Goal: Information Seeking & Learning: Learn about a topic

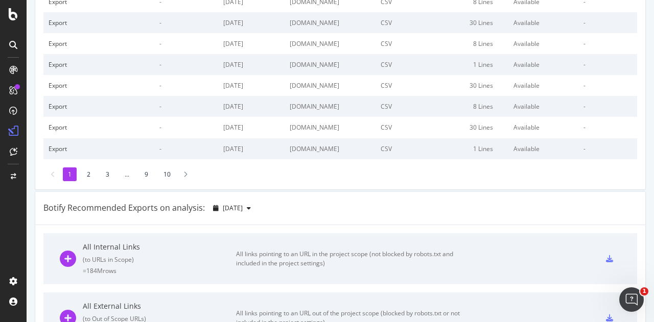
scroll to position [102, 0]
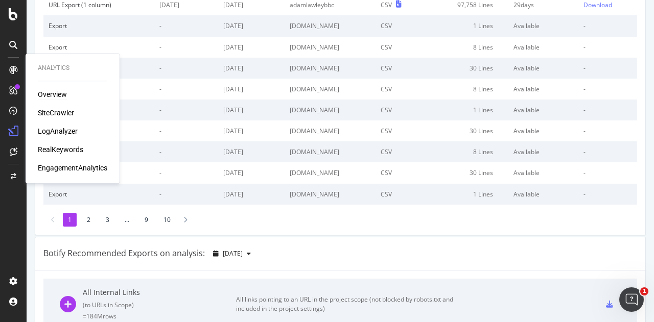
click at [55, 97] on div "Overview" at bounding box center [52, 94] width 29 height 10
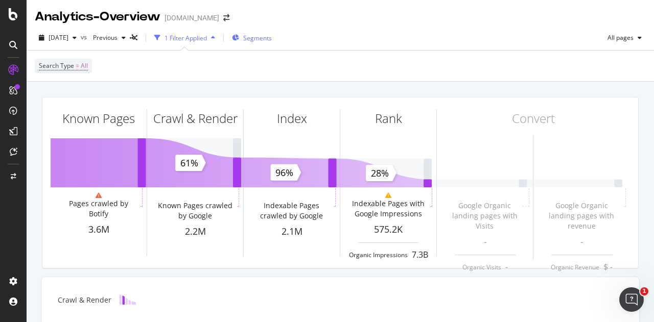
click at [272, 42] on div "Segments" at bounding box center [257, 38] width 29 height 9
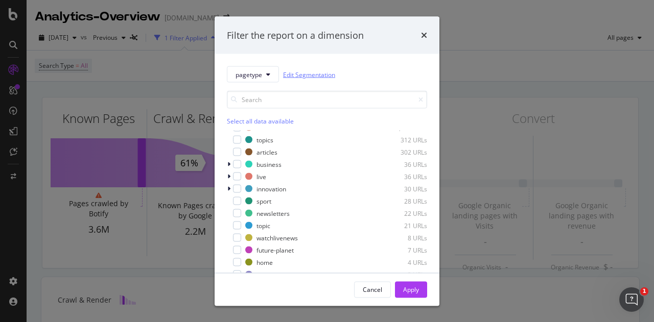
click at [309, 75] on link "Edit Segmentation" at bounding box center [309, 74] width 52 height 11
click at [261, 72] on span "pagetype" at bounding box center [248, 74] width 27 height 9
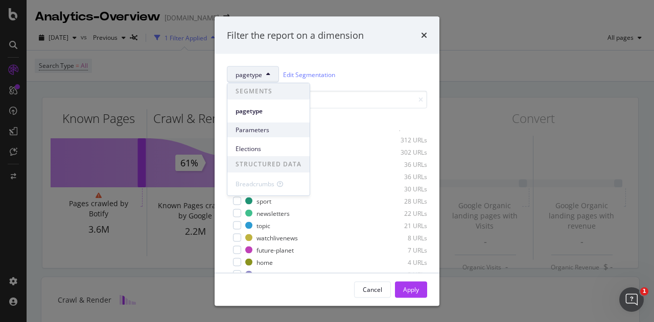
click at [274, 131] on span "Parameters" at bounding box center [268, 130] width 66 height 9
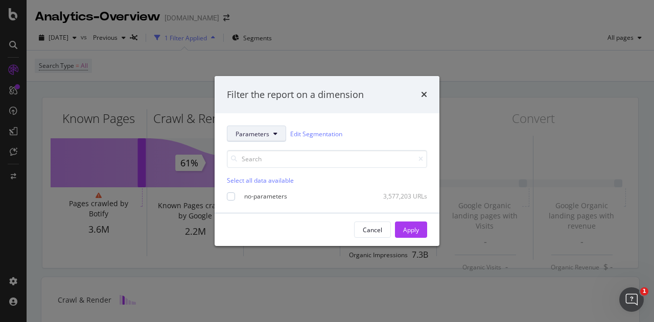
click at [270, 131] on button "Parameters" at bounding box center [256, 134] width 59 height 16
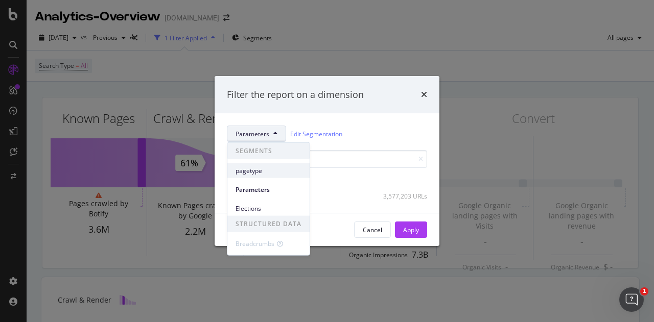
click at [263, 169] on span "pagetype" at bounding box center [268, 170] width 66 height 9
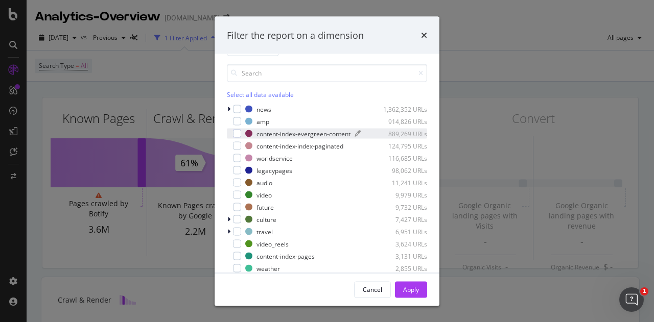
scroll to position [4, 0]
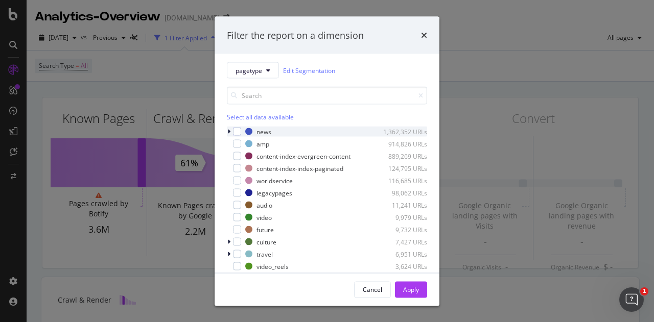
click at [230, 131] on icon "modal" at bounding box center [228, 132] width 3 height 6
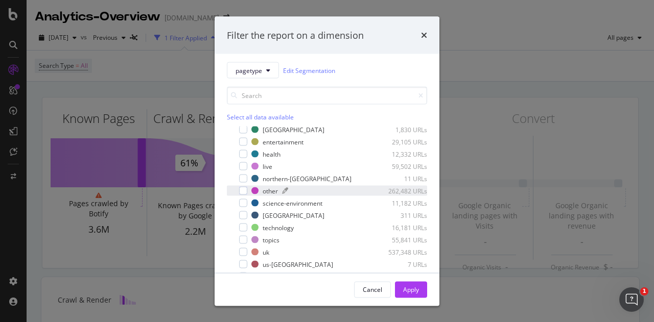
scroll to position [102, 0]
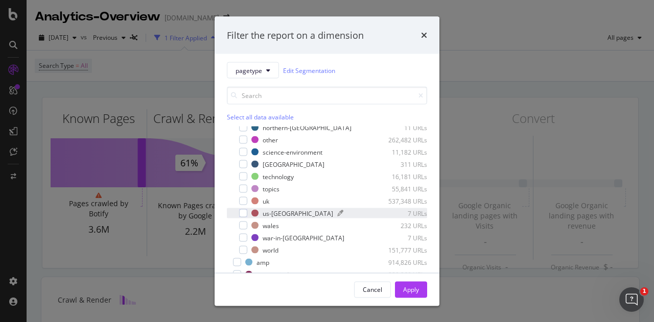
click at [277, 213] on div "us-[GEOGRAPHIC_DATA]" at bounding box center [298, 213] width 70 height 9
click at [282, 211] on div "us-[GEOGRAPHIC_DATA]" at bounding box center [298, 213] width 70 height 9
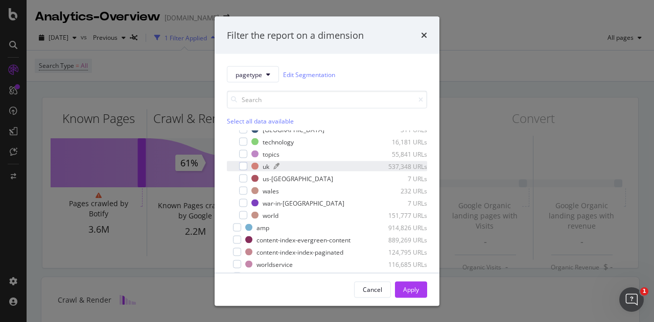
scroll to position [153, 0]
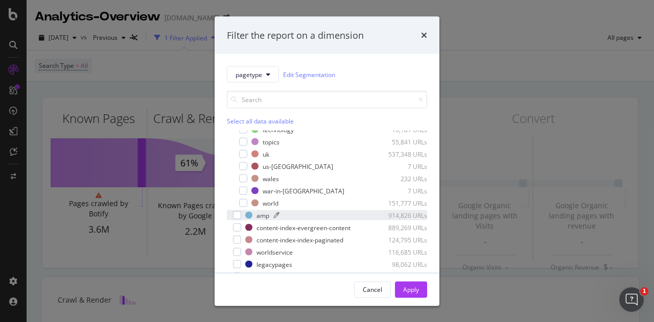
click at [285, 218] on div "modal" at bounding box center [323, 216] width 100 height 6
click at [295, 215] on div "modal" at bounding box center [323, 216] width 100 height 6
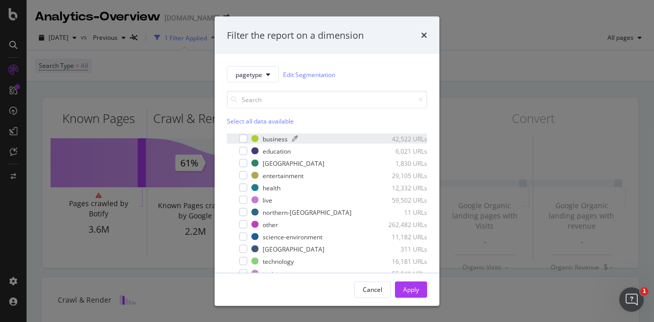
scroll to position [0, 0]
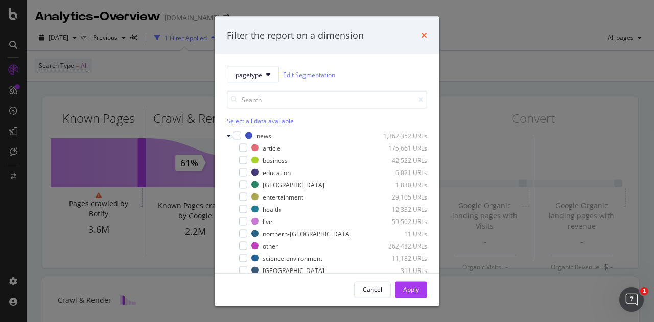
click at [425, 38] on icon "times" at bounding box center [424, 35] width 6 height 8
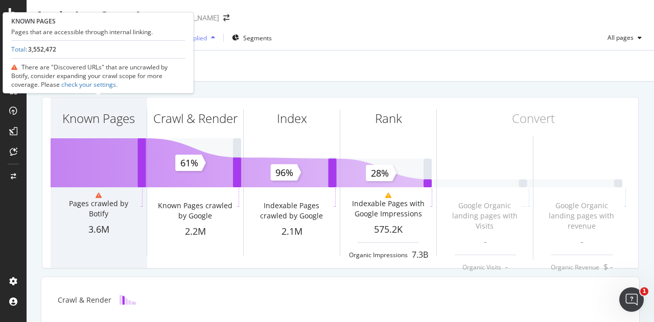
click at [100, 223] on div "3.6M" at bounding box center [99, 229] width 96 height 13
click at [102, 109] on div "Known Pages" at bounding box center [99, 137] width 96 height 79
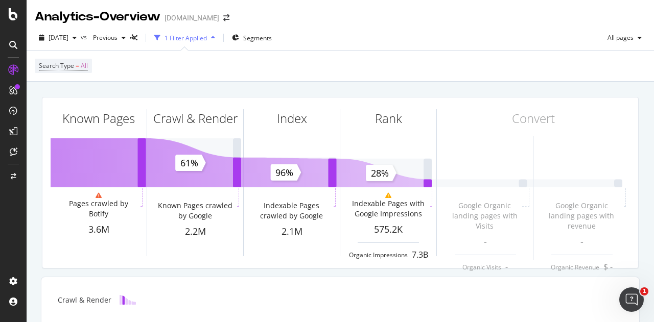
click at [387, 71] on div "Search Type = All" at bounding box center [340, 66] width 611 height 31
click at [215, 37] on icon "button" at bounding box center [213, 38] width 4 height 6
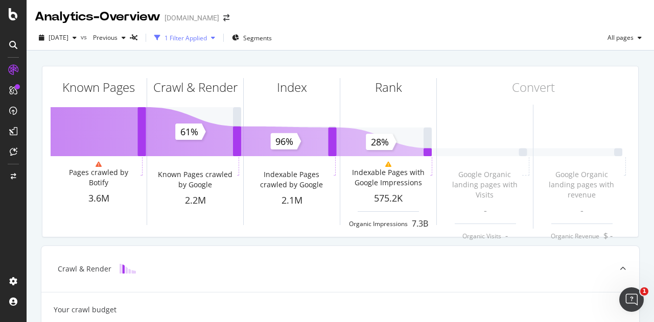
click at [215, 37] on icon "button" at bounding box center [213, 38] width 4 height 6
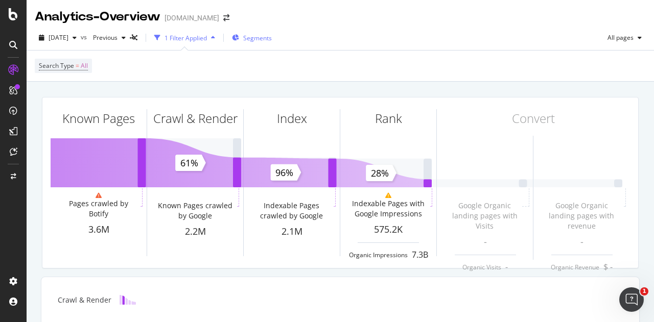
click at [276, 36] on button "Segments" at bounding box center [252, 38] width 48 height 16
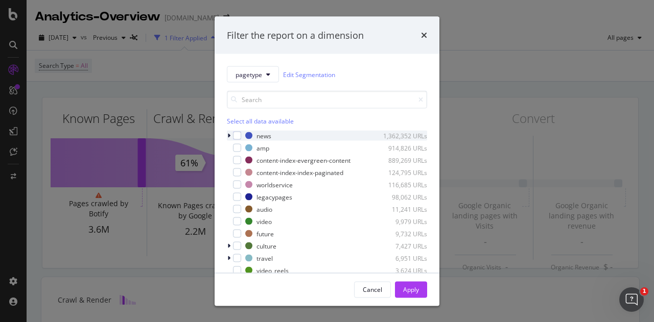
click at [229, 134] on icon "modal" at bounding box center [228, 136] width 3 height 6
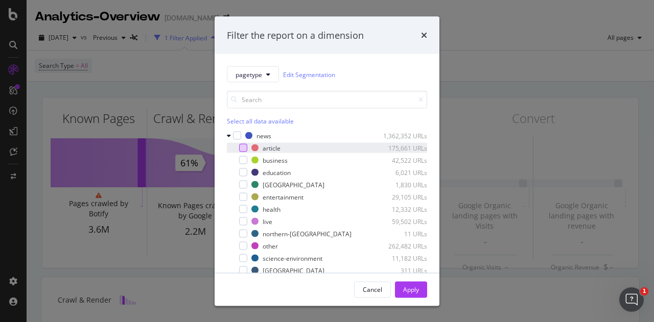
click at [243, 149] on div "modal" at bounding box center [243, 148] width 8 height 8
click at [412, 294] on div "Apply" at bounding box center [411, 289] width 16 height 9
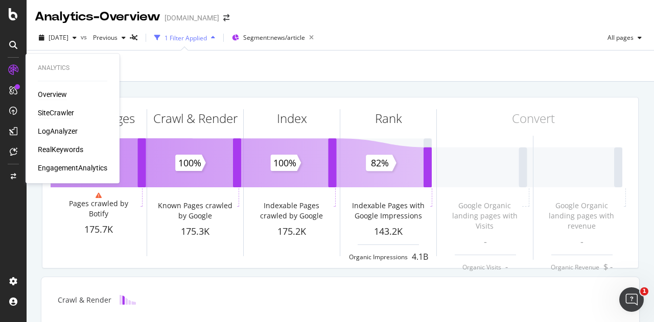
click at [65, 111] on div "SiteCrawler" at bounding box center [56, 113] width 36 height 10
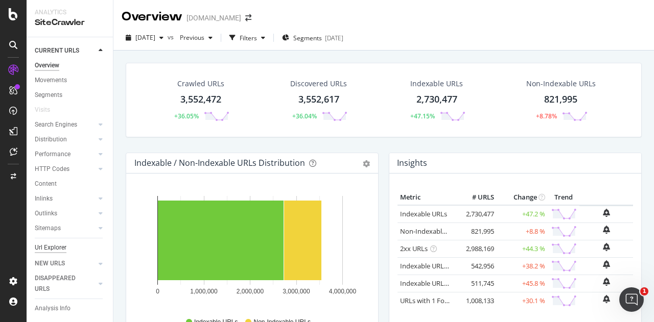
click at [55, 250] on div "Url Explorer" at bounding box center [51, 248] width 32 height 11
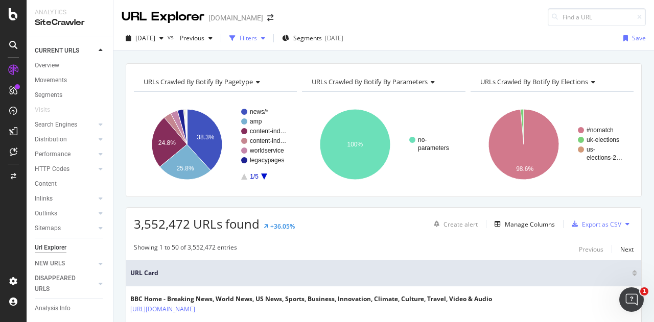
click at [265, 38] on icon "button" at bounding box center [263, 38] width 4 height 6
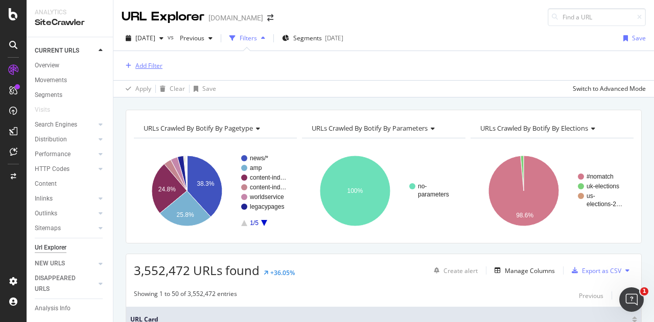
click at [154, 67] on div "Add Filter" at bounding box center [148, 65] width 27 height 9
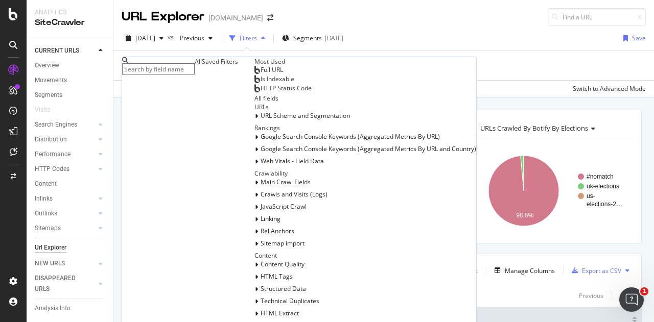
click at [332, 76] on div "Add Filter" at bounding box center [384, 65] width 524 height 29
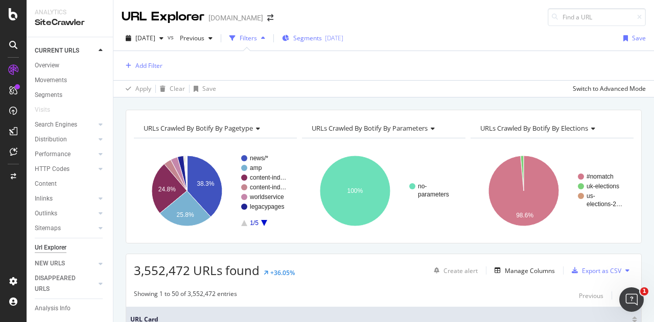
click at [322, 38] on span "Segments" at bounding box center [307, 38] width 29 height 9
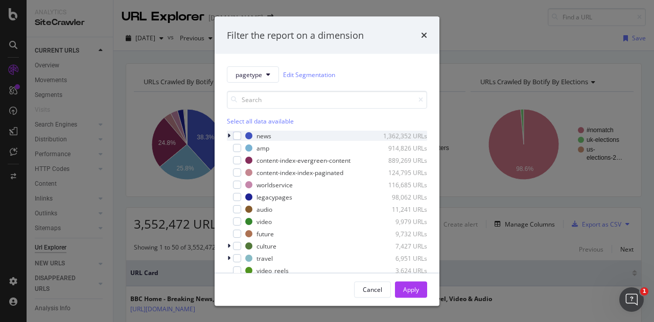
click at [230, 135] on icon "modal" at bounding box center [228, 136] width 3 height 6
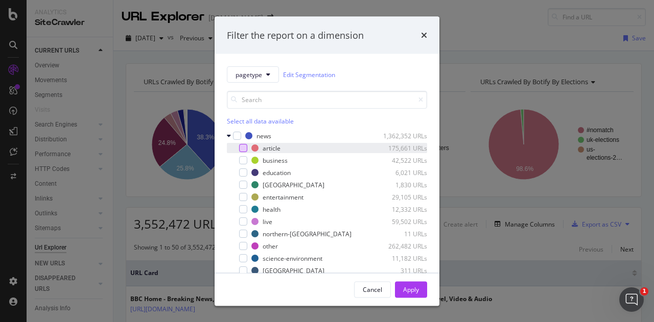
click at [243, 149] on div "modal" at bounding box center [243, 148] width 8 height 8
click at [407, 287] on div "Apply" at bounding box center [411, 289] width 16 height 9
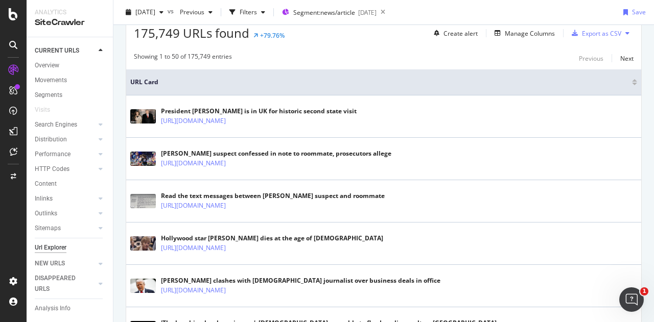
scroll to position [116, 0]
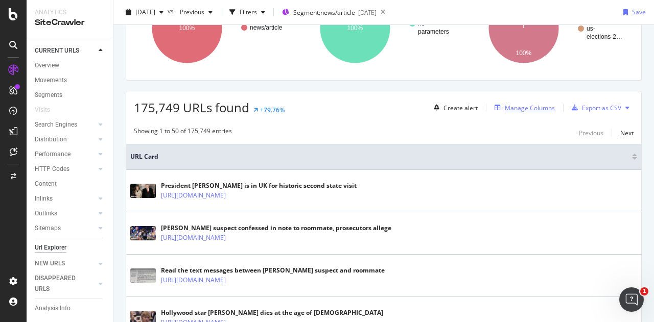
click at [514, 104] on div "Manage Columns" at bounding box center [530, 108] width 50 height 9
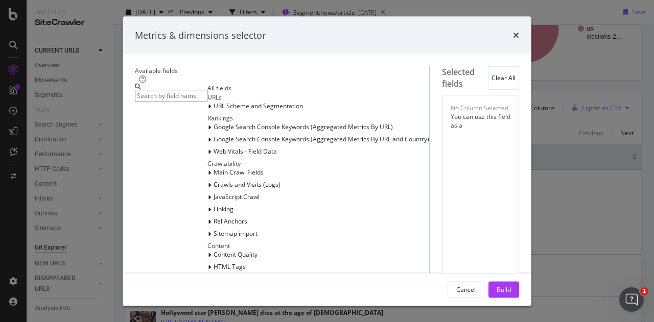
click at [519, 33] on icon "times" at bounding box center [516, 35] width 6 height 8
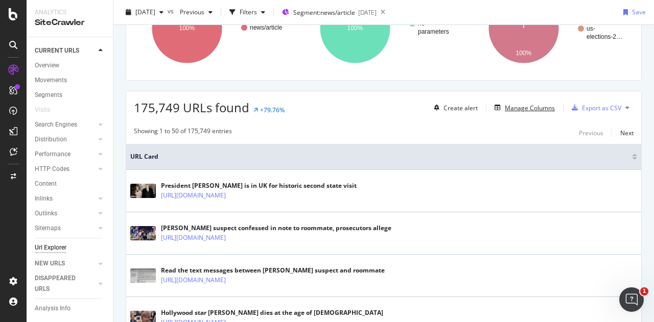
scroll to position [0, 0]
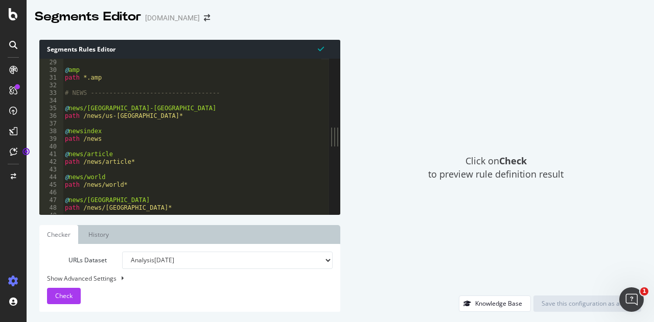
scroll to position [215, 0]
drag, startPoint x: 137, startPoint y: 115, endPoint x: 82, endPoint y: 115, distance: 55.7
click at [82, 115] on div "@ amp path *.amp # NEWS ----------------------------------- @ news/us-[GEOGRAPH…" at bounding box center [220, 141] width 314 height 164
click at [127, 163] on div "@ amp path *.amp # NEWS ----------------------------------- @ news/us-canada pa…" at bounding box center [220, 141] width 314 height 164
type textarea "path /news/article*"
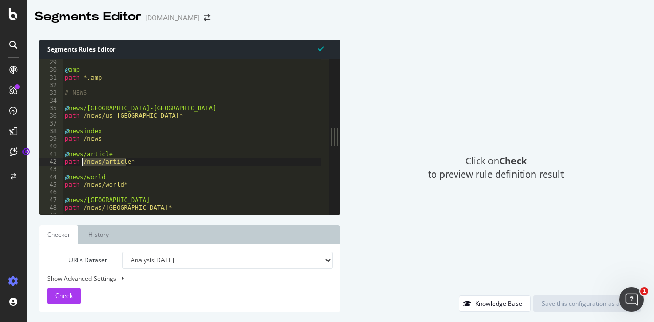
drag, startPoint x: 126, startPoint y: 163, endPoint x: 83, endPoint y: 160, distance: 43.0
click at [83, 160] on div "@ amp path *.amp # NEWS ----------------------------------- @ news/us-canada pa…" at bounding box center [220, 141] width 314 height 164
